Goal: Transaction & Acquisition: Purchase product/service

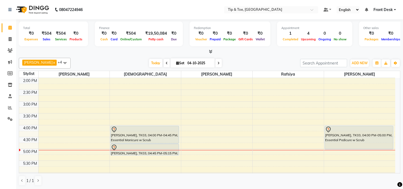
scroll to position [119, 0]
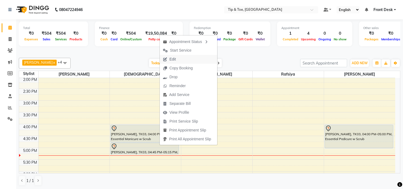
click at [174, 58] on span "Edit" at bounding box center [172, 59] width 6 height 6
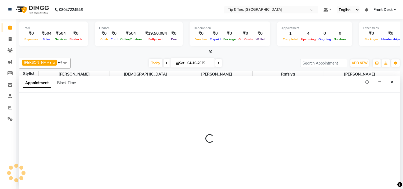
scroll to position [0, 0]
select select "tentative"
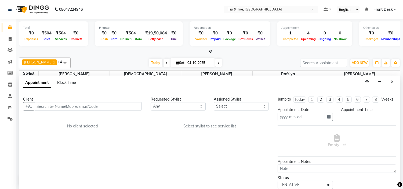
type input "04-10-2025"
select select "960"
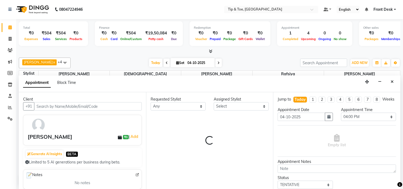
select select "37611"
select select "2436"
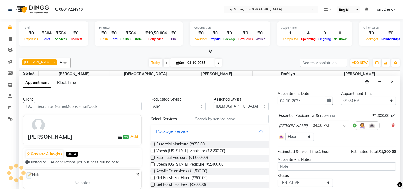
scroll to position [24, 0]
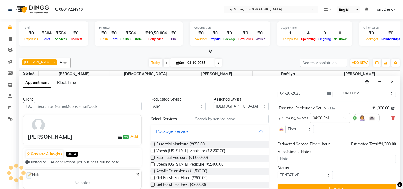
select select "2436"
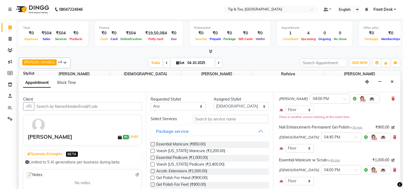
scroll to position [54, 0]
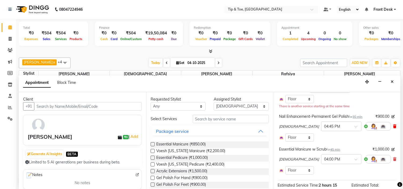
click at [393, 128] on icon at bounding box center [394, 126] width 3 height 4
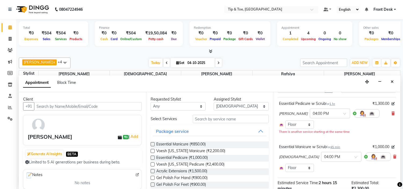
scroll to position [26, 0]
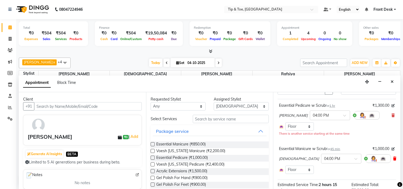
click at [393, 160] on icon at bounding box center [394, 159] width 3 height 4
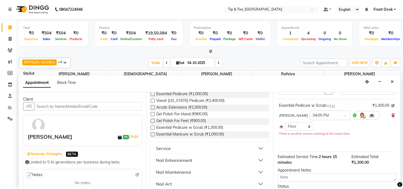
scroll to position [89, 0]
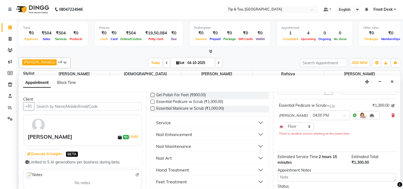
click at [173, 144] on div "Nail Maintenance" at bounding box center [173, 146] width 35 height 6
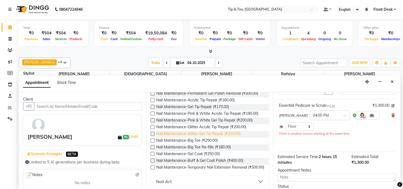
scroll to position [209, 0]
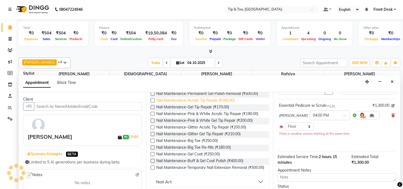
click at [202, 100] on span "Nail Maintenance-Acrylic Tip Repair (₹160.00)" at bounding box center [195, 100] width 78 height 7
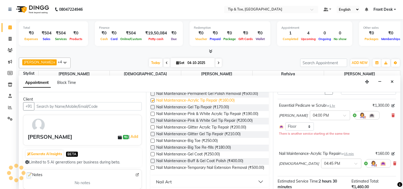
checkbox input "false"
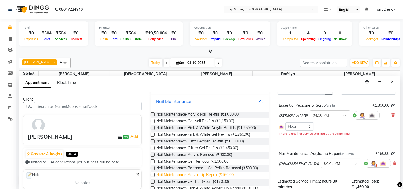
scroll to position [119, 0]
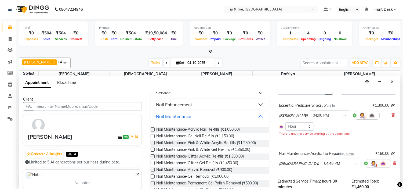
click at [189, 105] on div "Nail Enhancement" at bounding box center [174, 104] width 36 height 6
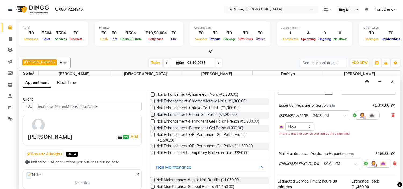
scroll to position [298, 0]
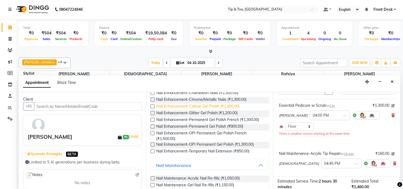
click at [214, 110] on span "Nail Enhancement-Cateye Gel Polish (₹1,300.00)" at bounding box center [197, 106] width 83 height 7
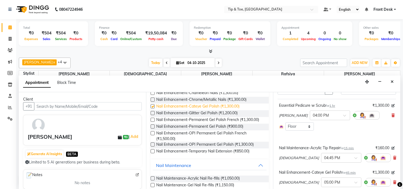
checkbox input "false"
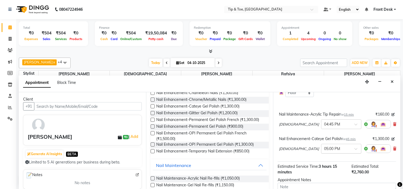
scroll to position [101, 0]
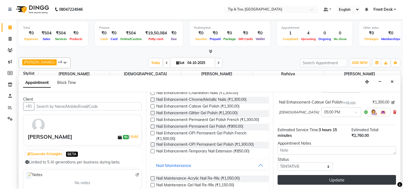
click at [313, 179] on button "Update" at bounding box center [337, 180] width 118 height 10
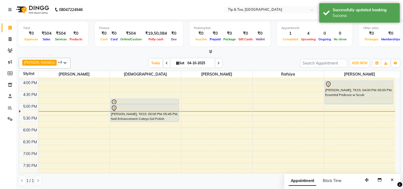
scroll to position [130, 0]
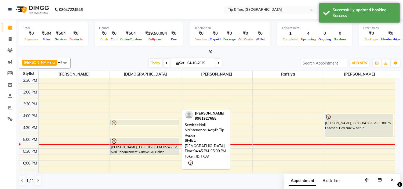
drag, startPoint x: 139, startPoint y: 135, endPoint x: 139, endPoint y: 124, distance: 10.7
click at [139, 124] on div "[PERSON_NAME], TK01, 12:00 PM-12:15 PM, Nail Enhancement-Acrylic Set with T&T G…" at bounding box center [145, 101] width 71 height 307
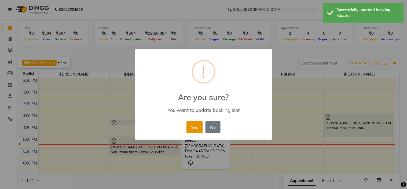
click at [190, 127] on button "Yes" at bounding box center [195, 127] width 16 height 12
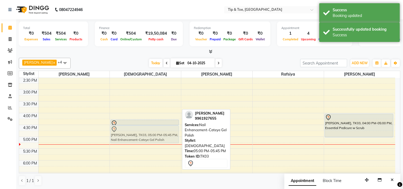
drag, startPoint x: 154, startPoint y: 142, endPoint x: 154, endPoint y: 132, distance: 10.2
click at [154, 132] on div "[PERSON_NAME], TK01, 12:00 PM-12:15 PM, Nail Enhancement-Acrylic Set with T&T G…" at bounding box center [145, 101] width 71 height 307
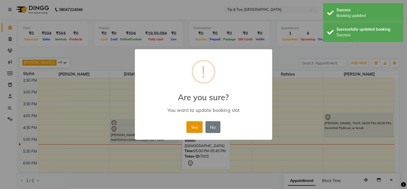
click at [194, 129] on button "Yes" at bounding box center [195, 127] width 16 height 12
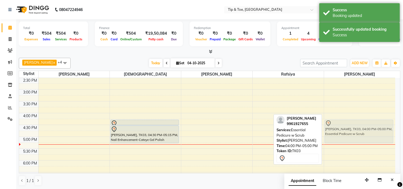
click at [339, 132] on div "[PERSON_NAME], TK03, 04:00 PM-05:00 PM, Essential Pedicure w Scrub [PERSON_NAME…" at bounding box center [359, 101] width 71 height 307
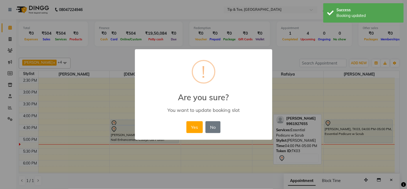
click at [195, 127] on button "Yes" at bounding box center [195, 127] width 16 height 12
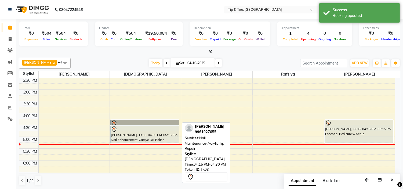
drag, startPoint x: 139, startPoint y: 122, endPoint x: 141, endPoint y: 122, distance: 2.7
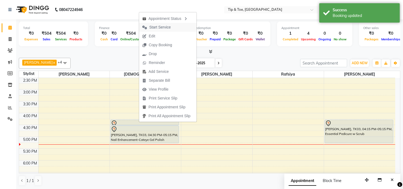
click at [165, 26] on span "Start Service" at bounding box center [159, 27] width 21 height 6
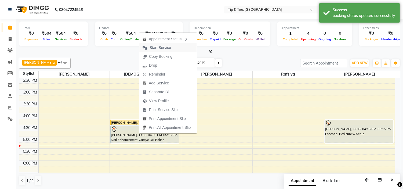
click at [165, 49] on span "Start Service" at bounding box center [160, 48] width 21 height 6
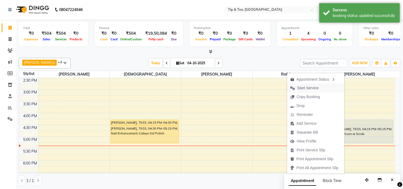
click at [305, 87] on span "Start Service" at bounding box center [307, 88] width 21 height 6
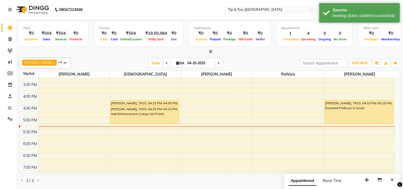
scroll to position [160, 0]
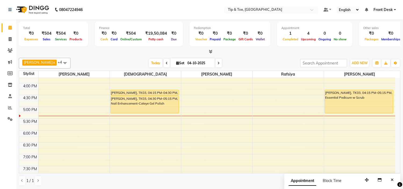
click at [255, 109] on div "9:00 AM 9:30 AM 10:00 AM 10:30 AM 11:00 AM 11:30 AM 12:00 PM 12:30 PM 1:00 PM 1…" at bounding box center [207, 71] width 376 height 307
select select "48143"
select select "tentative"
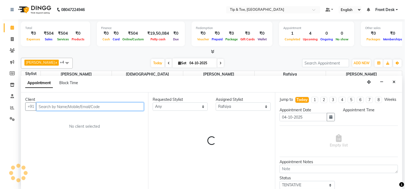
scroll to position [0, 0]
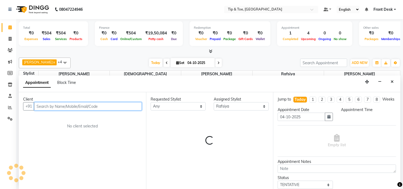
select select "1020"
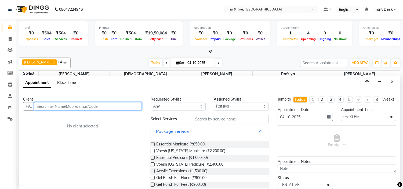
click at [73, 107] on input "text" at bounding box center [88, 106] width 108 height 8
type input "8008194262"
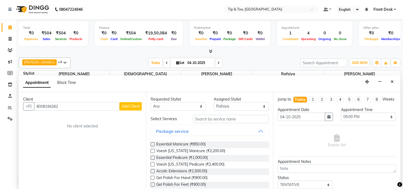
click at [122, 106] on span "Add Client" at bounding box center [131, 106] width 18 height 5
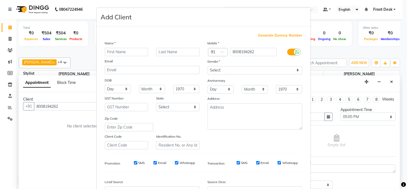
click at [111, 52] on input "text" at bounding box center [127, 52] width 44 height 8
type input "[PERSON_NAME]"
click at [231, 69] on select "Select [DEMOGRAPHIC_DATA] [DEMOGRAPHIC_DATA] Other Prefer Not To Say" at bounding box center [255, 70] width 95 height 8
select select "[DEMOGRAPHIC_DATA]"
click at [208, 66] on select "Select [DEMOGRAPHIC_DATA] [DEMOGRAPHIC_DATA] Other Prefer Not To Say" at bounding box center [255, 70] width 95 height 8
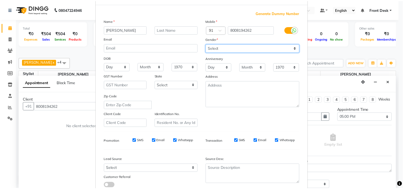
scroll to position [59, 0]
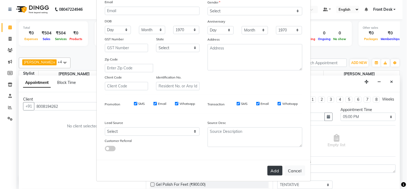
click at [276, 172] on button "Add" at bounding box center [275, 171] width 15 height 10
select select
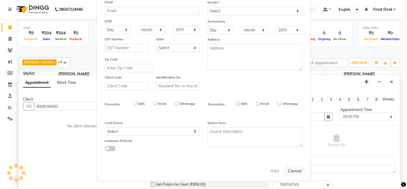
select select
checkbox input "false"
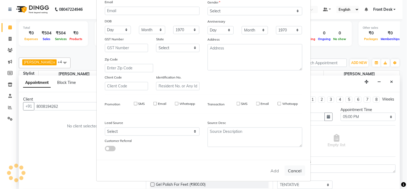
checkbox input "false"
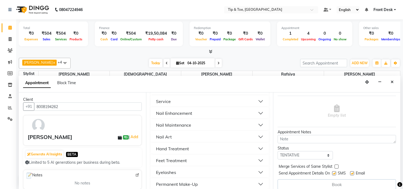
scroll to position [119, 0]
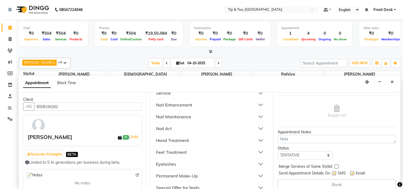
click at [165, 127] on div "Nail Art" at bounding box center [164, 128] width 16 height 6
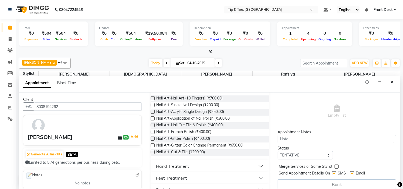
scroll to position [149, 0]
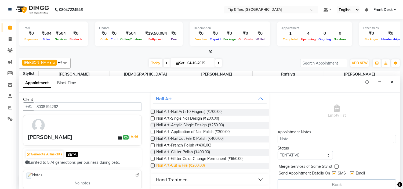
click at [178, 164] on span "Nail Art-Cut & File (₹200.00)" at bounding box center [180, 165] width 49 height 7
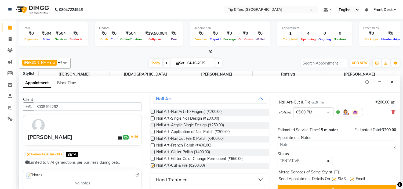
checkbox input "false"
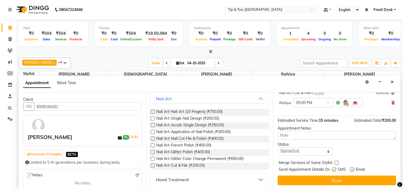
scroll to position [44, 0]
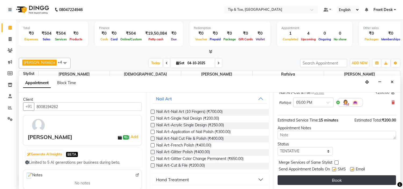
drag, startPoint x: 352, startPoint y: 169, endPoint x: 345, endPoint y: 176, distance: 9.7
click at [347, 175] on div "Jump to [DATE] 1 2 3 4 5 6 7 8 Weeks Appointment Date [DATE] Appointment Time S…" at bounding box center [336, 140] width 127 height 97
click at [338, 179] on button "Book" at bounding box center [337, 180] width 118 height 10
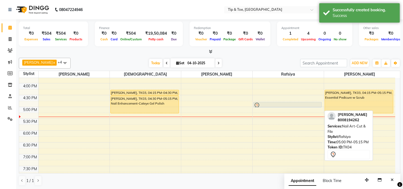
drag, startPoint x: 275, startPoint y: 110, endPoint x: 274, endPoint y: 106, distance: 3.6
click at [274, 106] on div "[PERSON_NAME], TK02, 12:30 PM-01:30 PM, Nail Maintenance-Acrylic Tip Repair [PE…" at bounding box center [288, 71] width 71 height 307
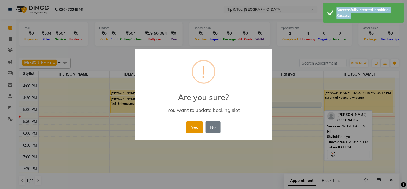
click at [194, 128] on button "Yes" at bounding box center [195, 127] width 16 height 12
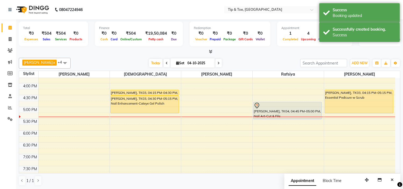
drag, startPoint x: 269, startPoint y: 106, endPoint x: 268, endPoint y: 117, distance: 11.3
click at [268, 117] on div "[PERSON_NAME], TK02, 12:30 PM-01:30 PM, Nail Maintenance-Acrylic Tip Repair [PE…" at bounding box center [288, 71] width 71 height 307
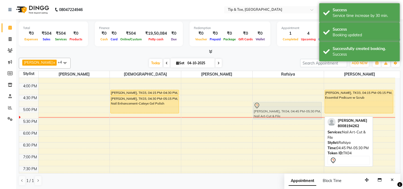
drag, startPoint x: 270, startPoint y: 110, endPoint x: 269, endPoint y: 108, distance: 2.8
click at [269, 108] on div "[PERSON_NAME], TK02, 12:30 PM-01:30 PM, Nail Maintenance-Acrylic Tip Repair [PE…" at bounding box center [288, 71] width 71 height 307
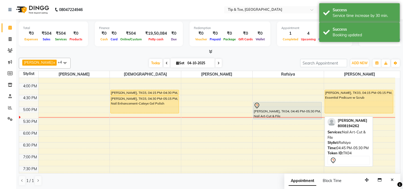
click at [269, 107] on div at bounding box center [288, 105] width 68 height 6
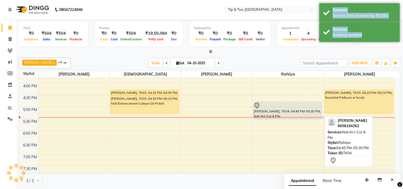
click at [269, 107] on div at bounding box center [288, 105] width 68 height 6
select select "7"
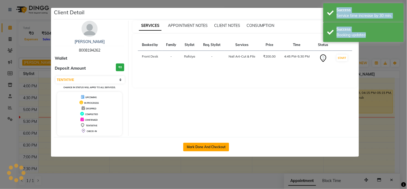
click at [218, 144] on button "Mark Done And Checkout" at bounding box center [206, 147] width 46 height 9
select select "service"
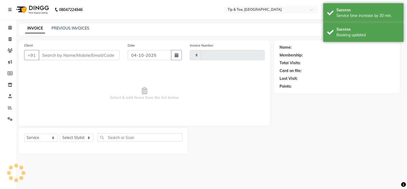
type input "1192"
select select "5360"
type input "8008194262"
select select "48143"
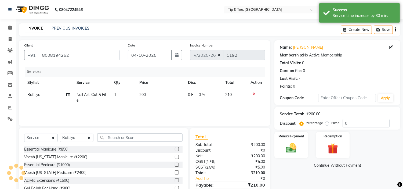
click at [141, 92] on span "200" at bounding box center [142, 94] width 6 height 5
select select "48143"
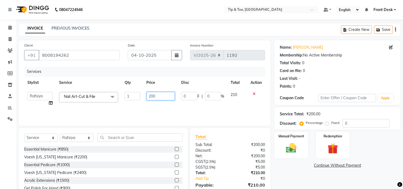
click at [151, 95] on input "200" at bounding box center [161, 96] width 28 height 8
type input "300"
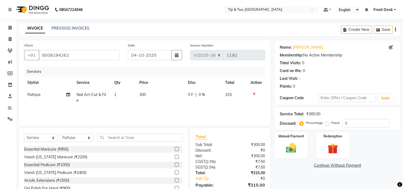
click at [157, 102] on td "300" at bounding box center [160, 98] width 49 height 18
select select "48143"
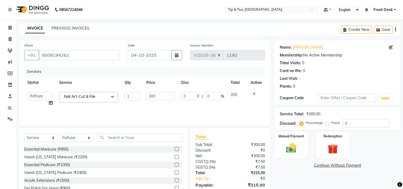
scroll to position [26, 0]
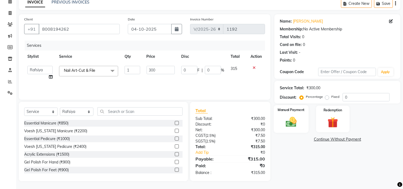
click at [303, 122] on div "Manual Payment" at bounding box center [291, 118] width 35 height 27
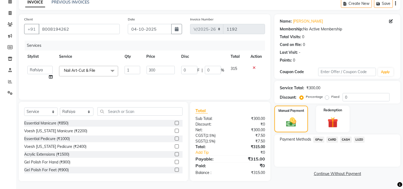
click at [318, 138] on span "GPay" at bounding box center [318, 139] width 11 height 6
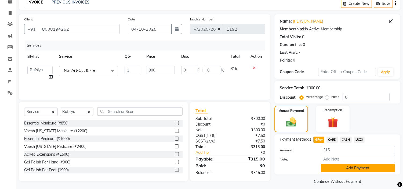
click at [343, 166] on button "Add Payment" at bounding box center [358, 168] width 74 height 8
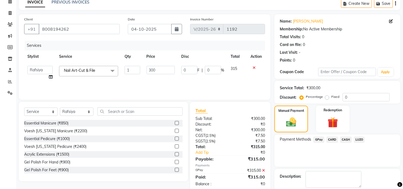
scroll to position [53, 0]
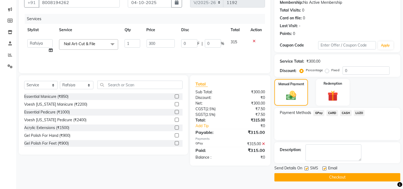
click at [325, 168] on label at bounding box center [325, 168] width 4 height 4
click at [325, 168] on input "checkbox" at bounding box center [324, 168] width 3 height 3
checkbox input "false"
click at [321, 175] on button "Checkout" at bounding box center [337, 177] width 126 height 8
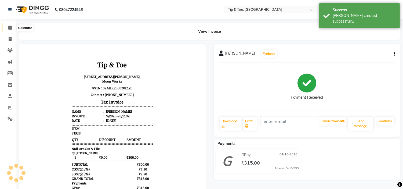
click at [11, 28] on icon at bounding box center [9, 28] width 3 height 4
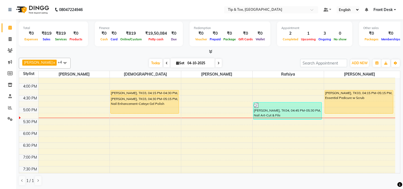
scroll to position [179, 0]
